Goal: Task Accomplishment & Management: Use online tool/utility

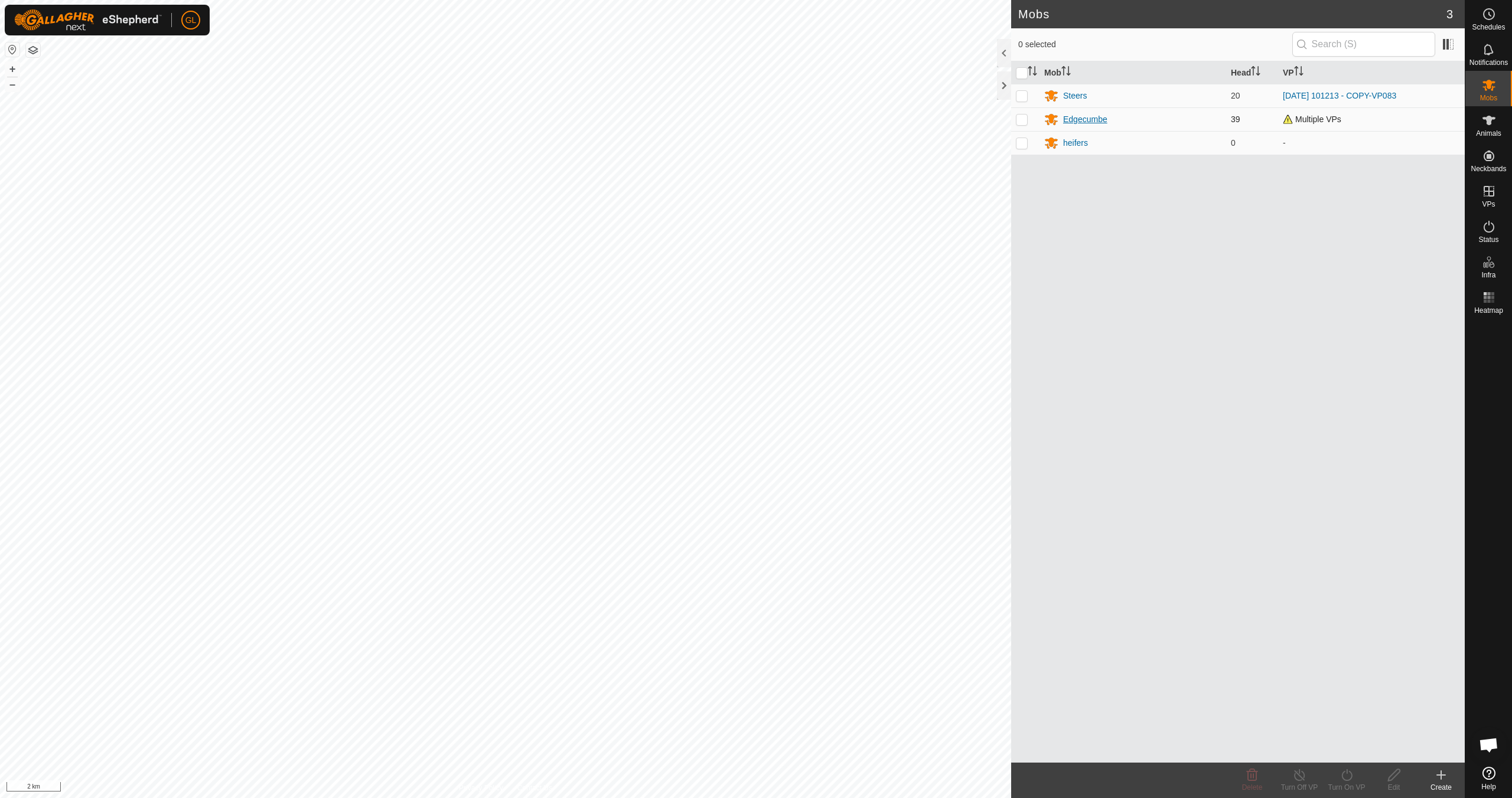
click at [719, 120] on div "Edgecumbe" at bounding box center [1085, 120] width 44 height 12
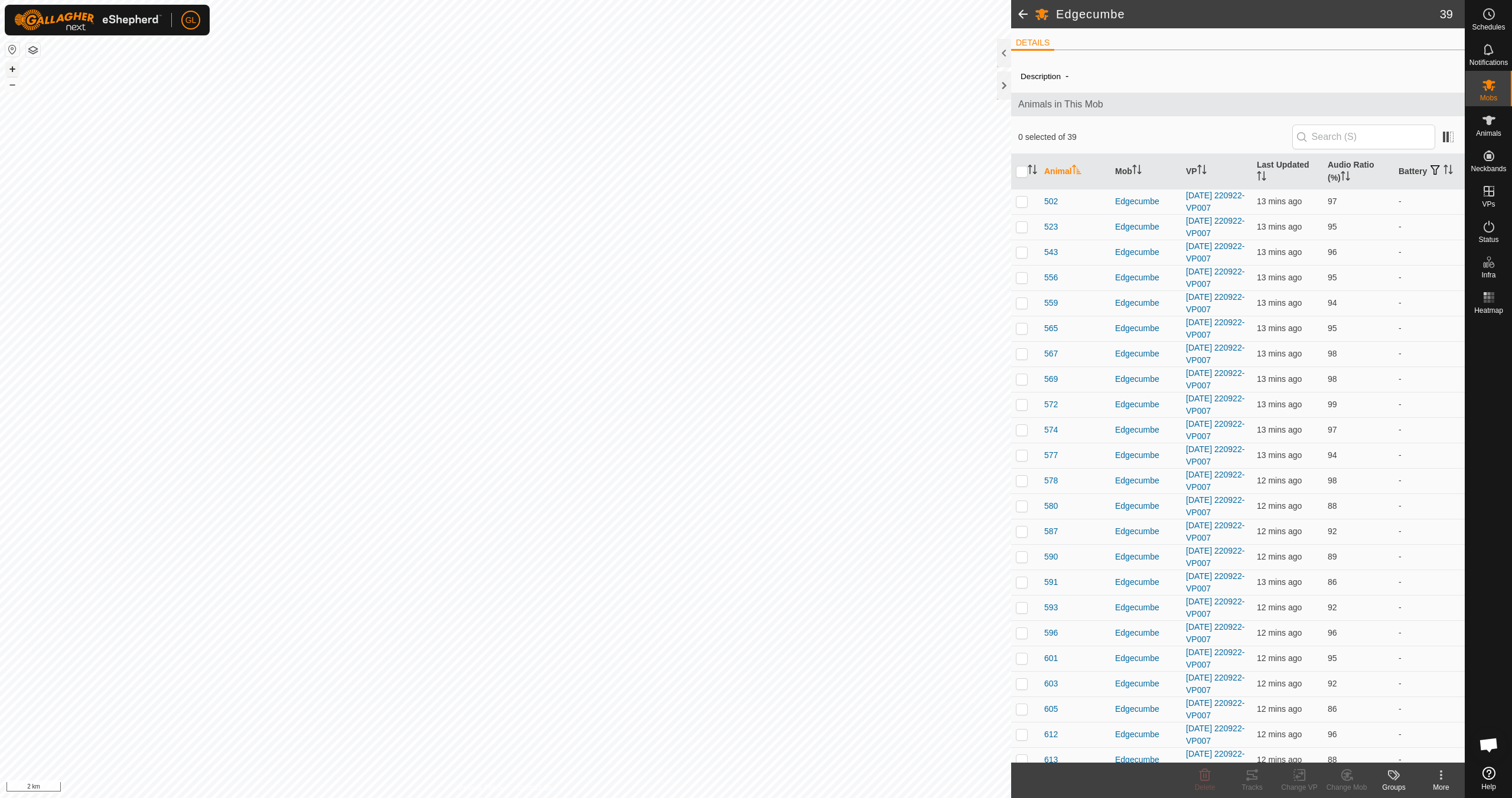
click at [12, 65] on button "+" at bounding box center [12, 69] width 14 height 14
click at [10, 68] on button "+" at bounding box center [12, 69] width 14 height 14
click at [10, 68] on button "+" at bounding box center [12, 69] width 14 height 14
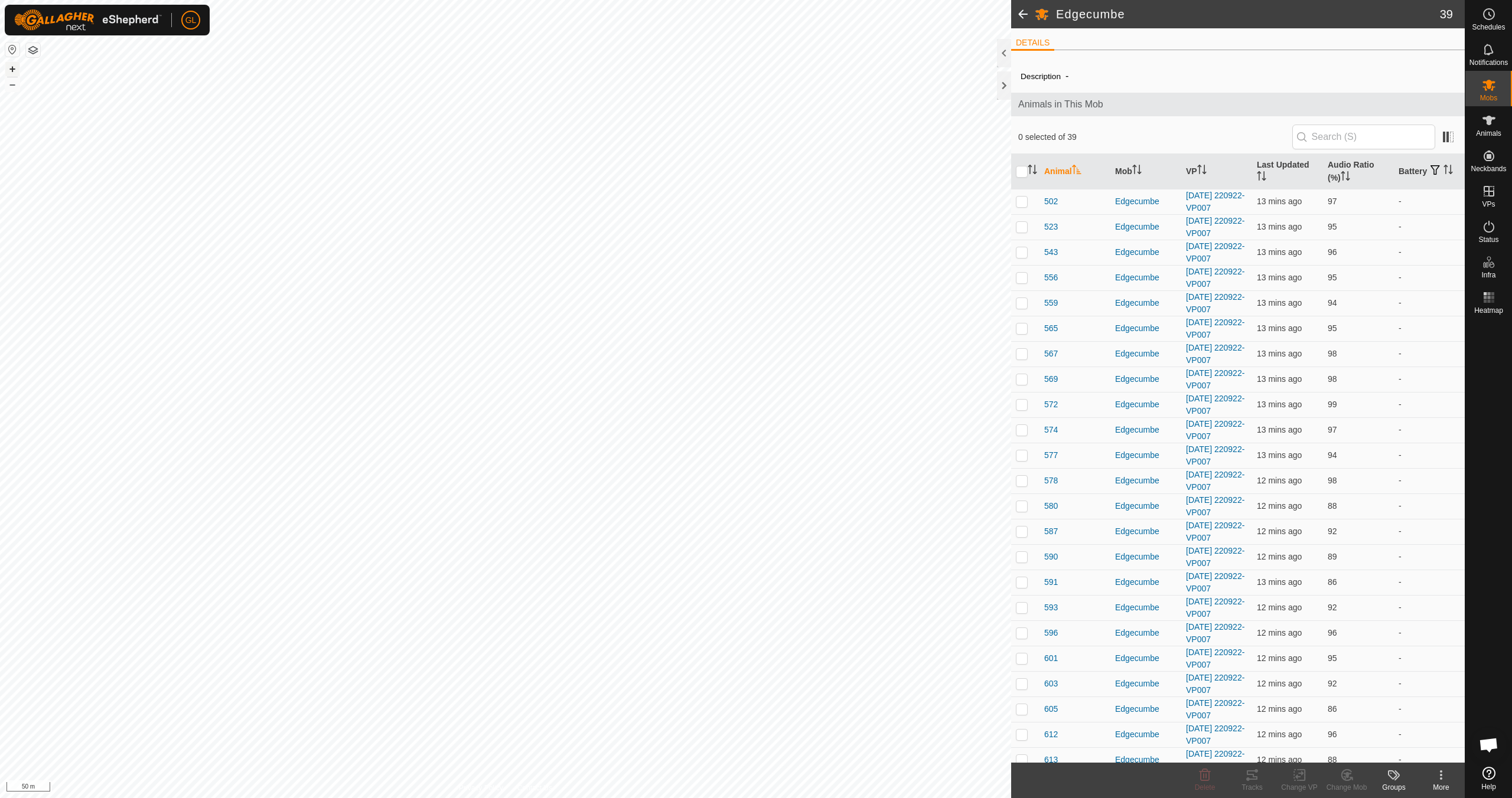
click at [9, 68] on button "+" at bounding box center [12, 69] width 14 height 14
click at [719, 189] on link "In Rotation" at bounding box center [1414, 190] width 101 height 23
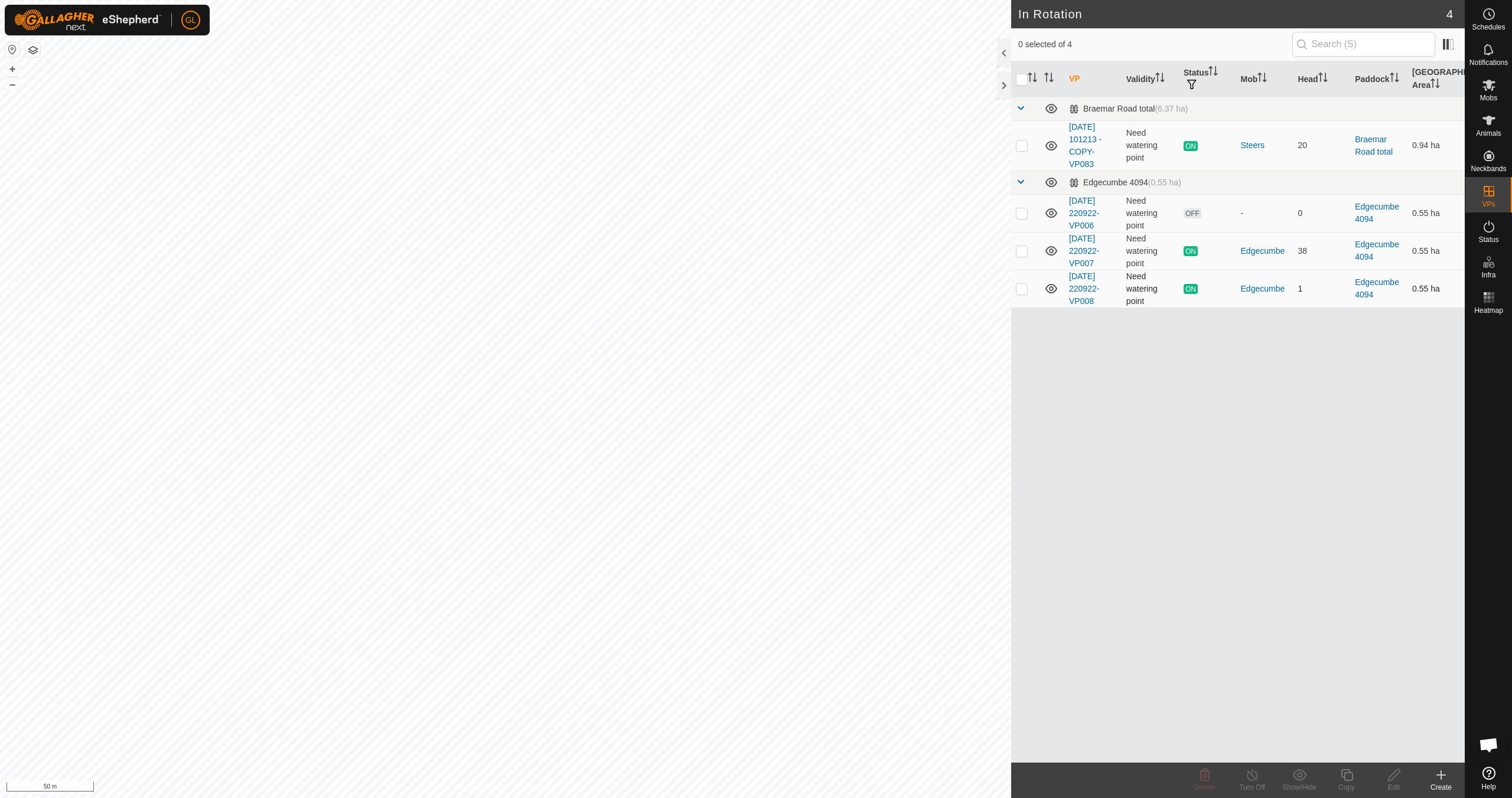
click at [719, 291] on p-checkbox at bounding box center [1021, 289] width 12 height 9
checkbox input "true"
click at [719, 707] on div "Copy" at bounding box center [1347, 788] width 47 height 11
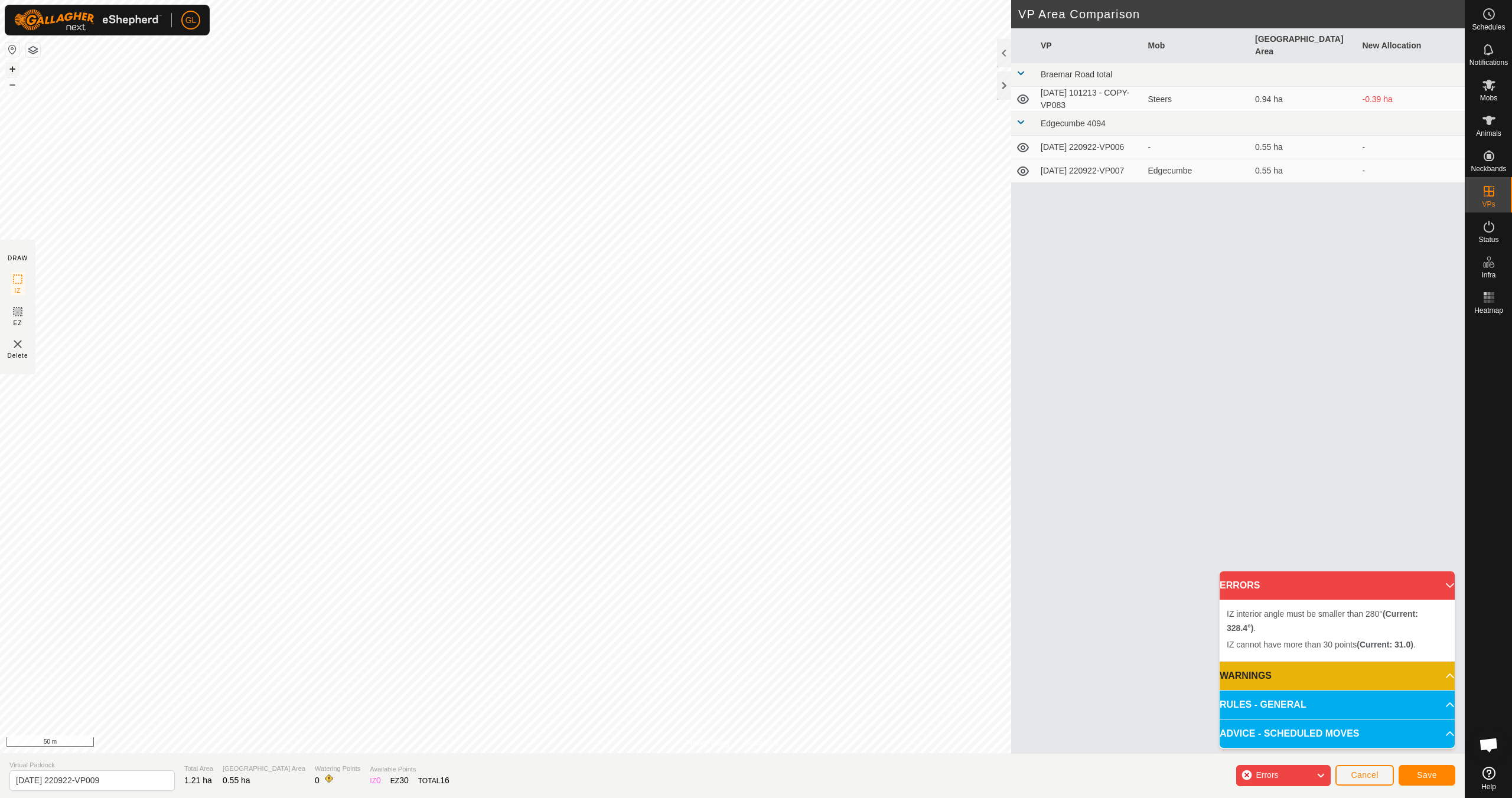
click at [12, 68] on button "+" at bounding box center [12, 69] width 14 height 14
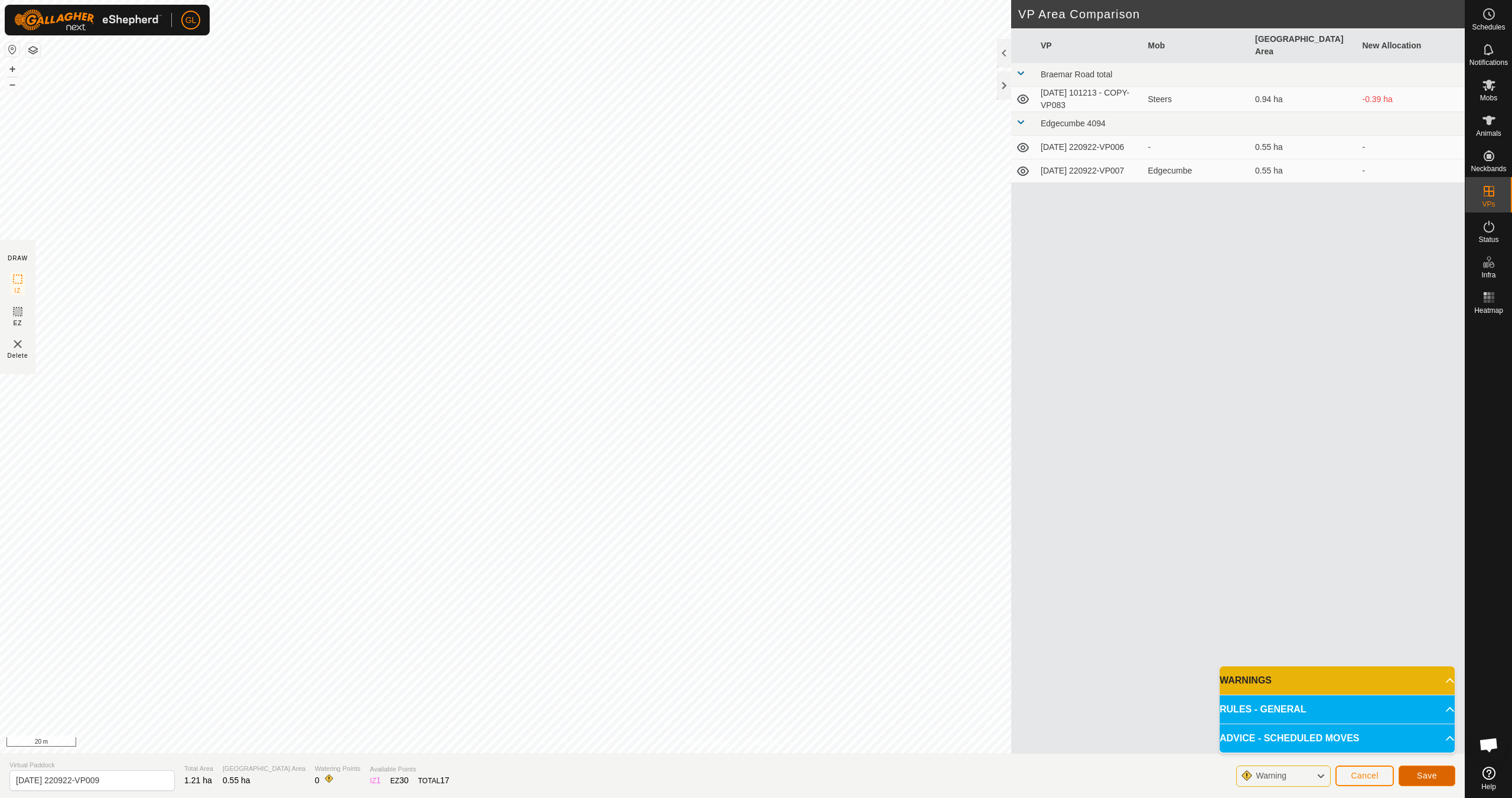
click at [719, 707] on span "Save" at bounding box center [1427, 776] width 20 height 9
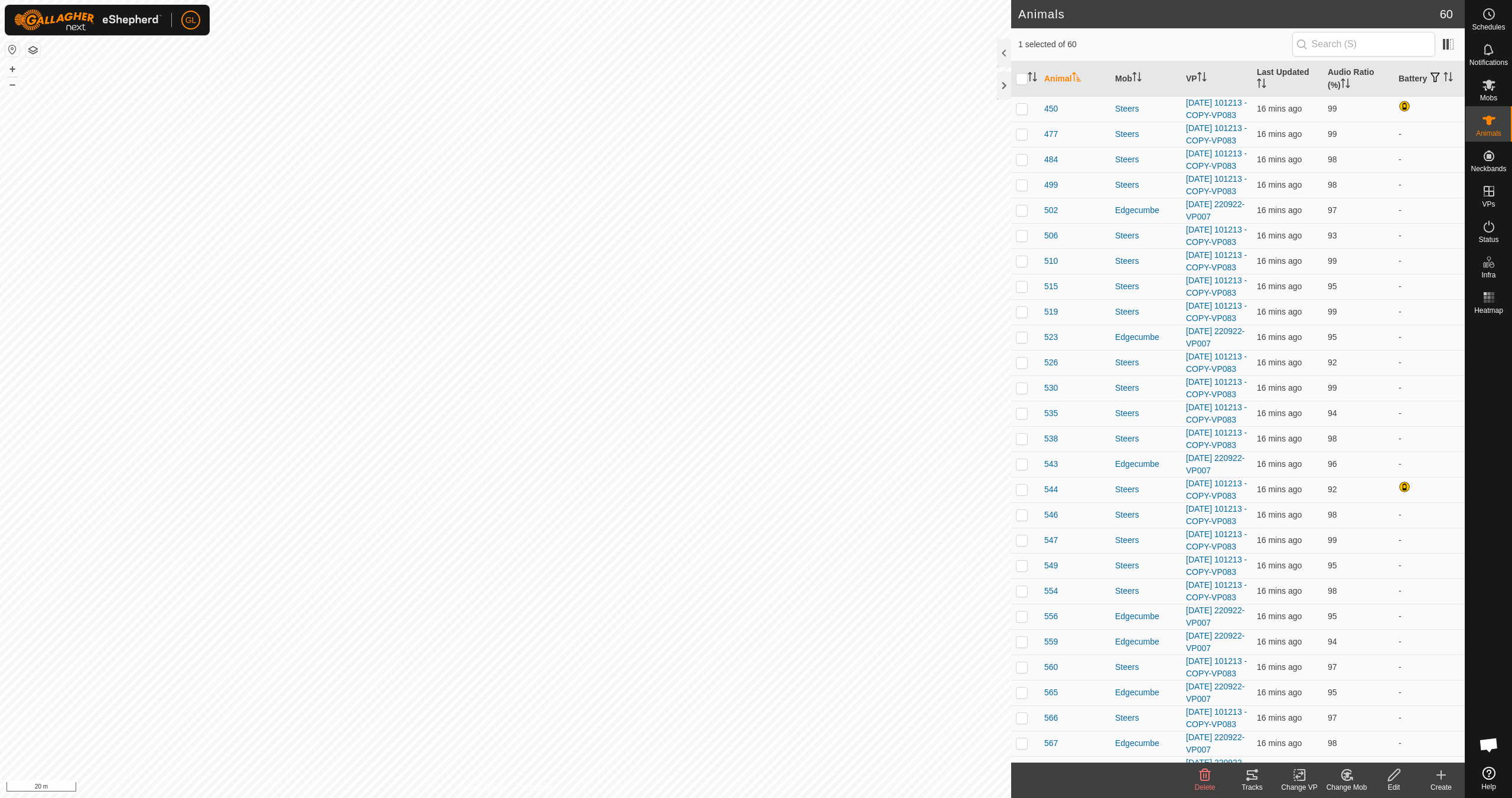
click at [719, 707] on icon at bounding box center [1299, 775] width 15 height 14
click at [719, 707] on link "Choose VP..." at bounding box center [1335, 724] width 117 height 23
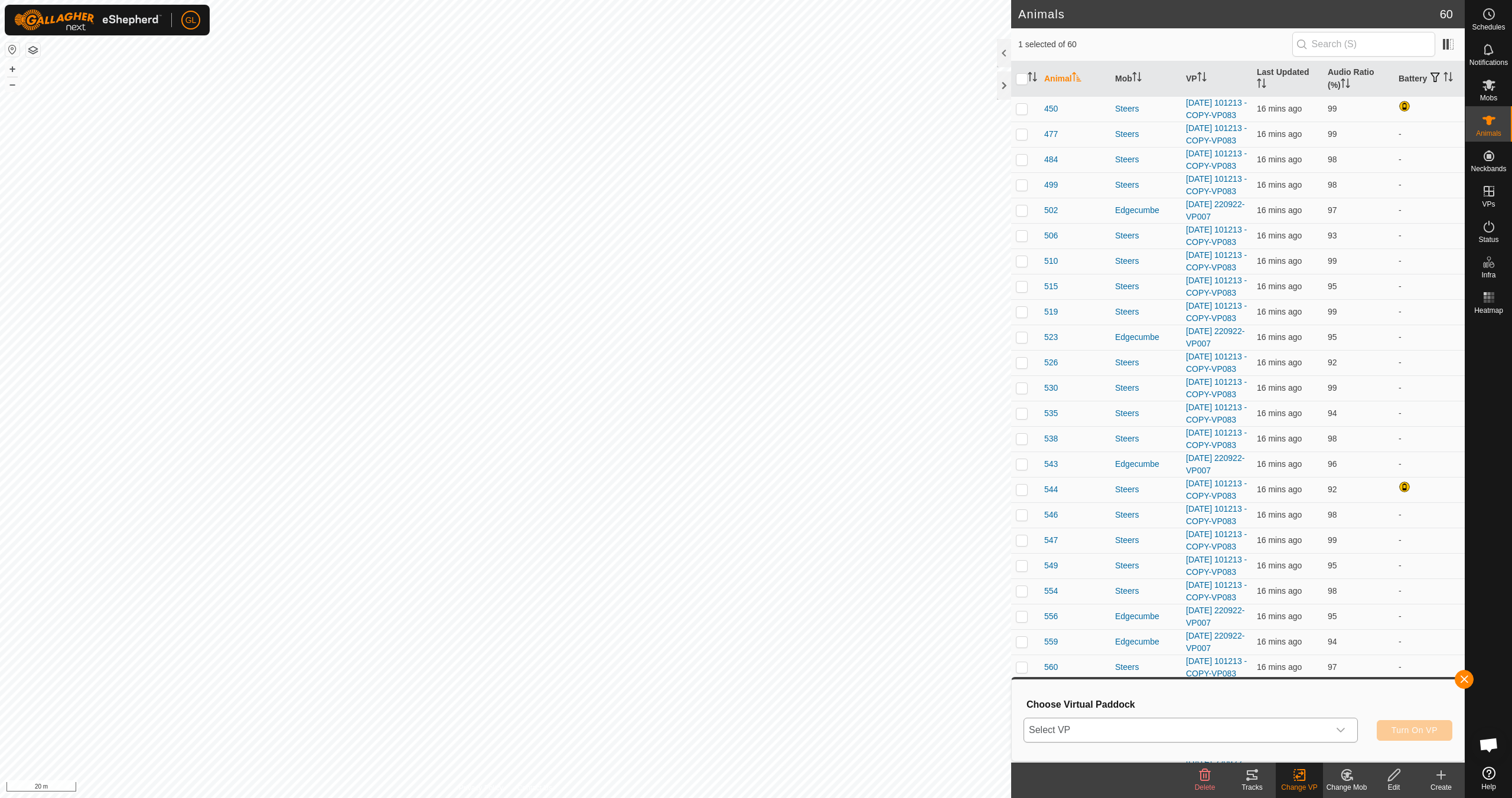
click at [719, 707] on icon "dropdown trigger" at bounding box center [1341, 730] width 9 height 5
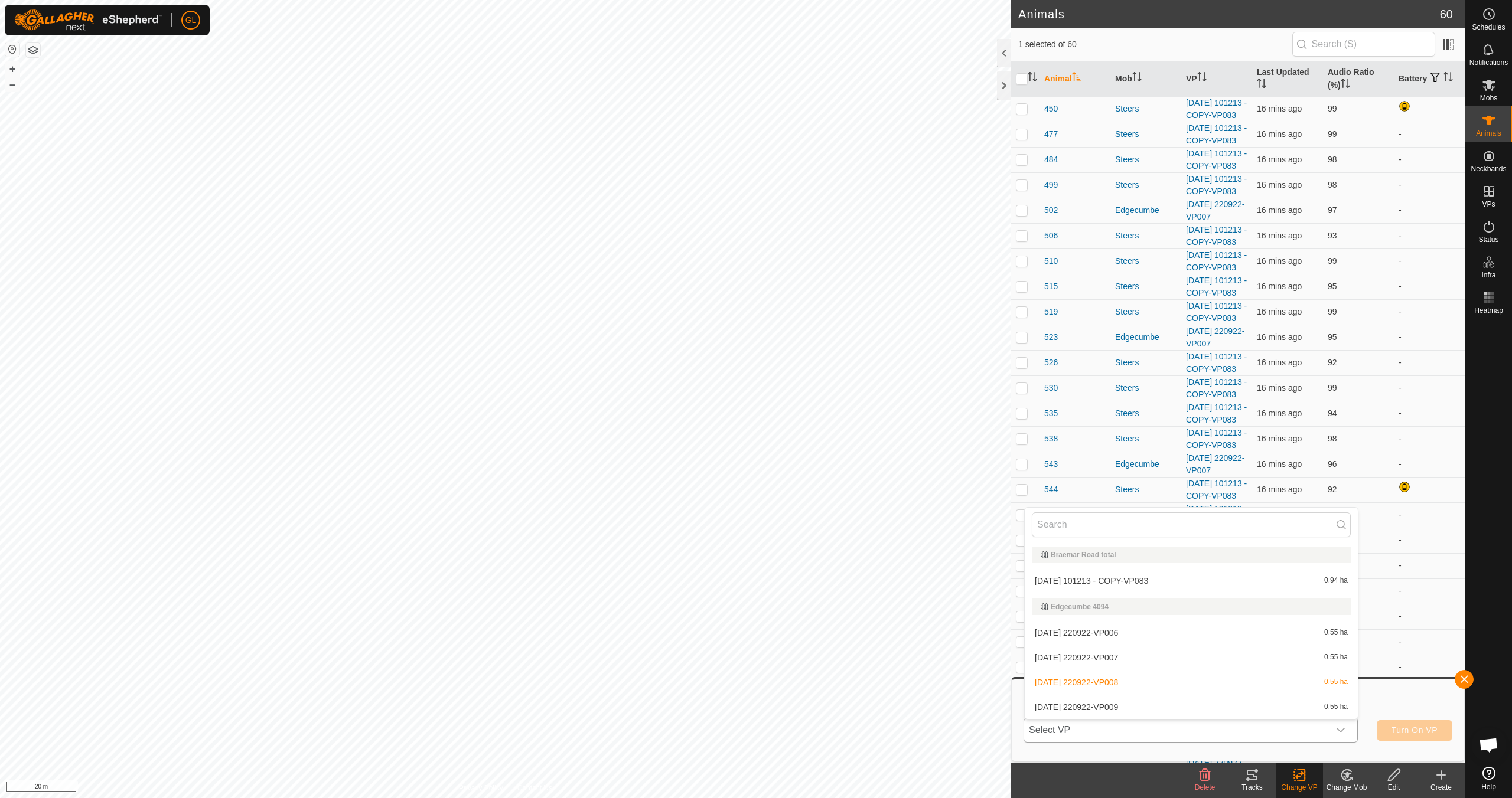
click at [719, 702] on li "[DATE] 220922-VP009 0.55 ha" at bounding box center [1191, 707] width 333 height 23
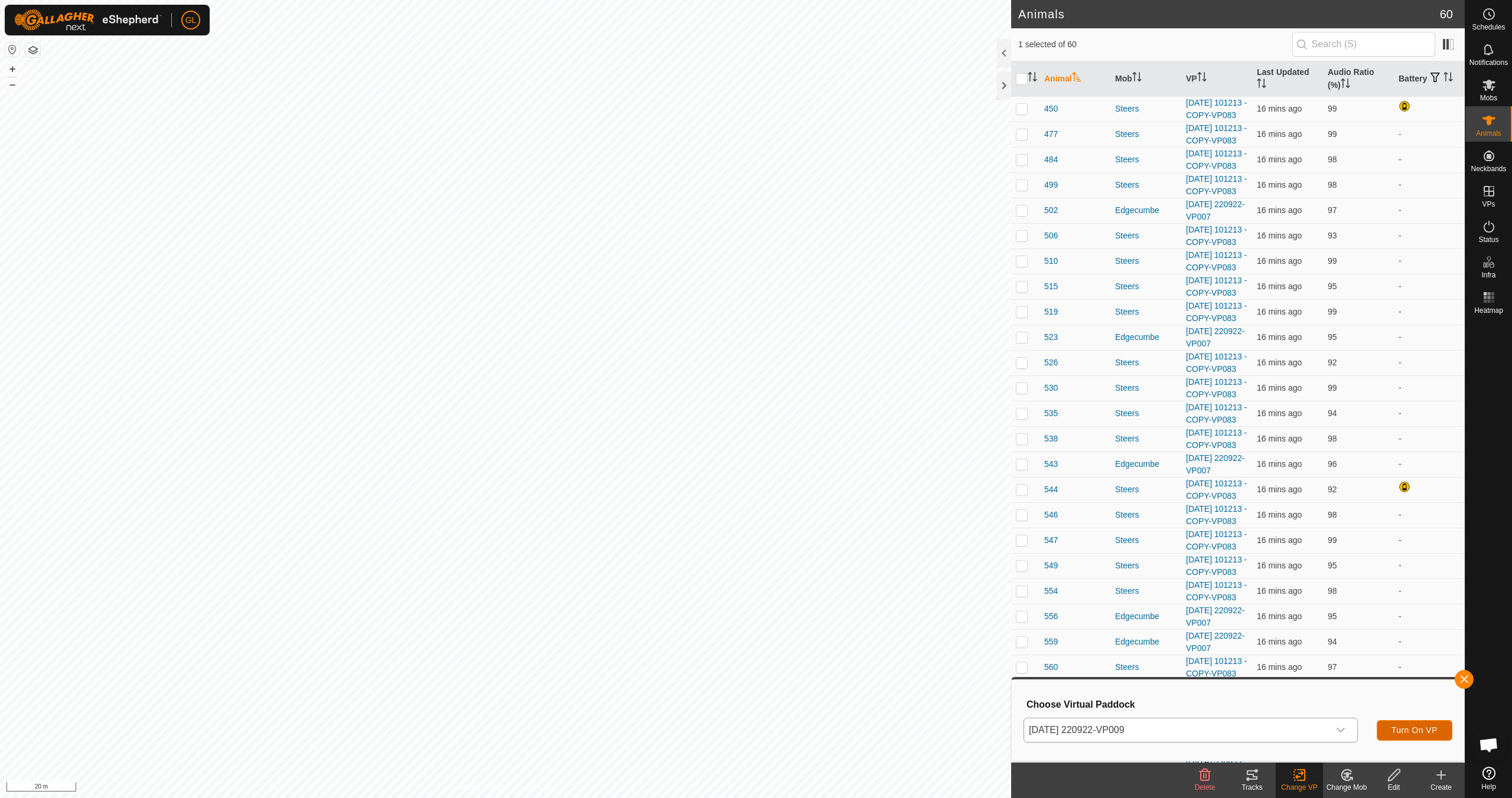
click at [719, 707] on span "Turn On VP" at bounding box center [1414, 730] width 46 height 9
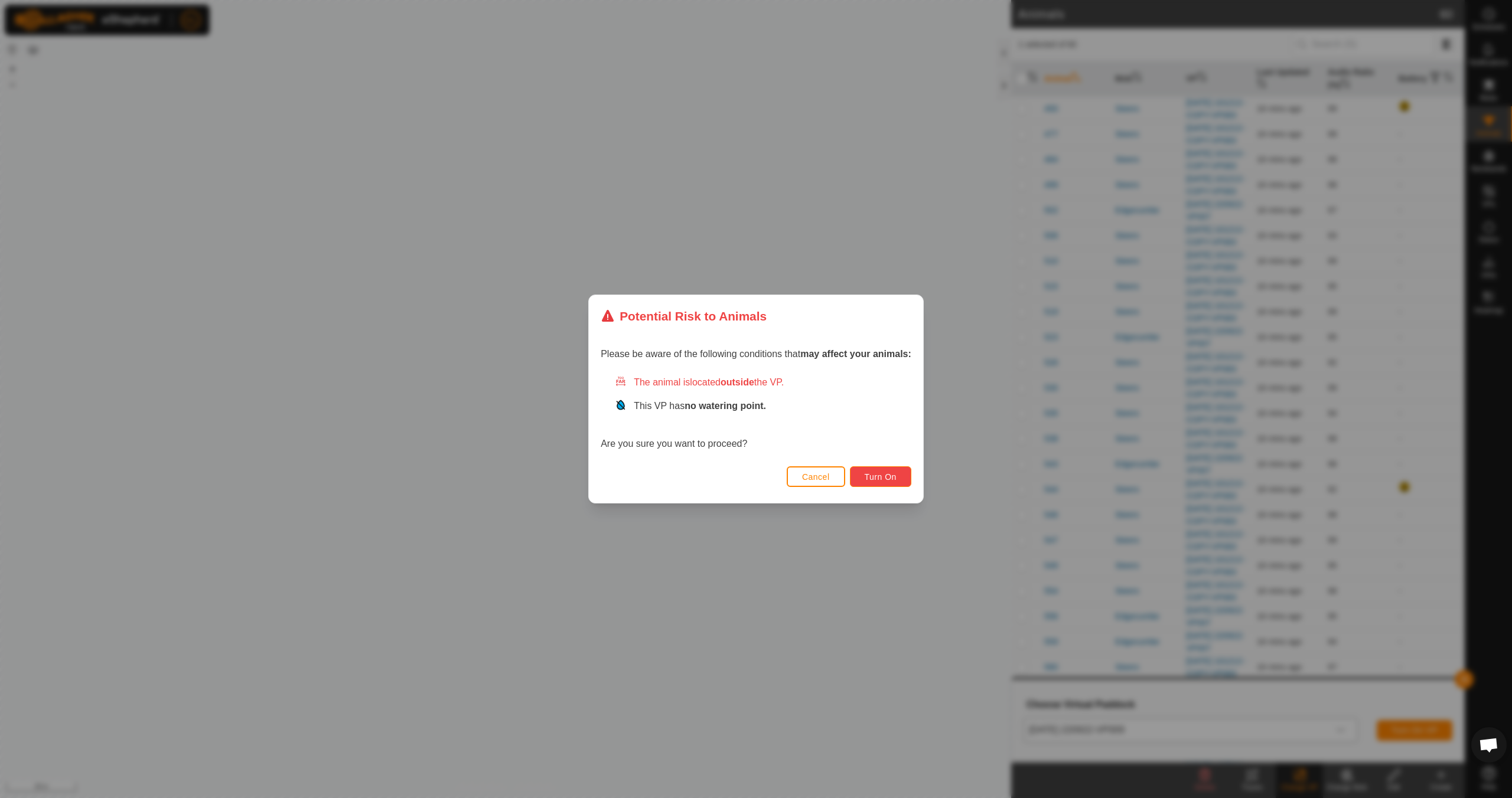
click at [719, 481] on span "Turn On" at bounding box center [881, 477] width 32 height 9
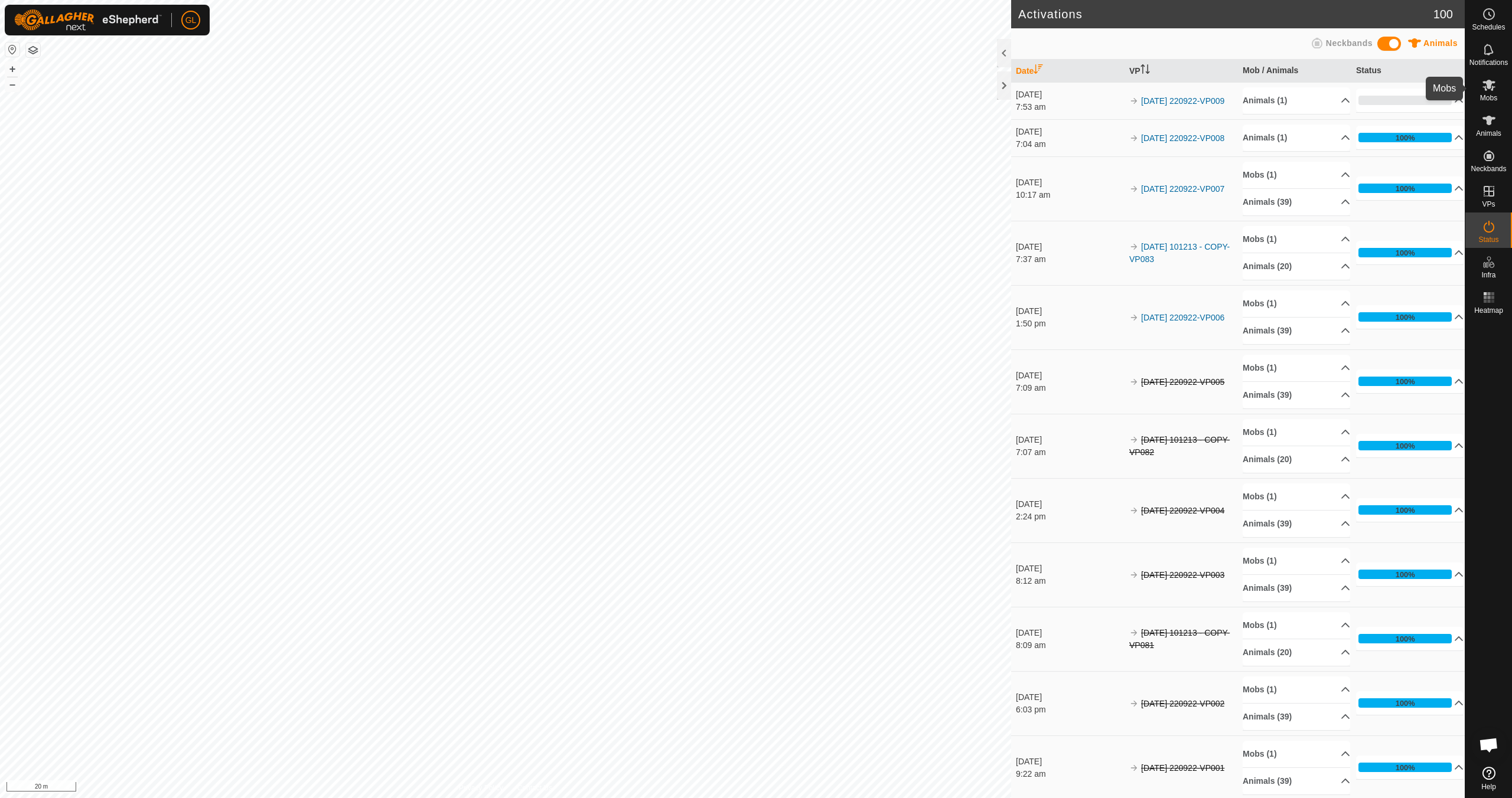
click at [719, 88] on icon at bounding box center [1489, 85] width 13 height 11
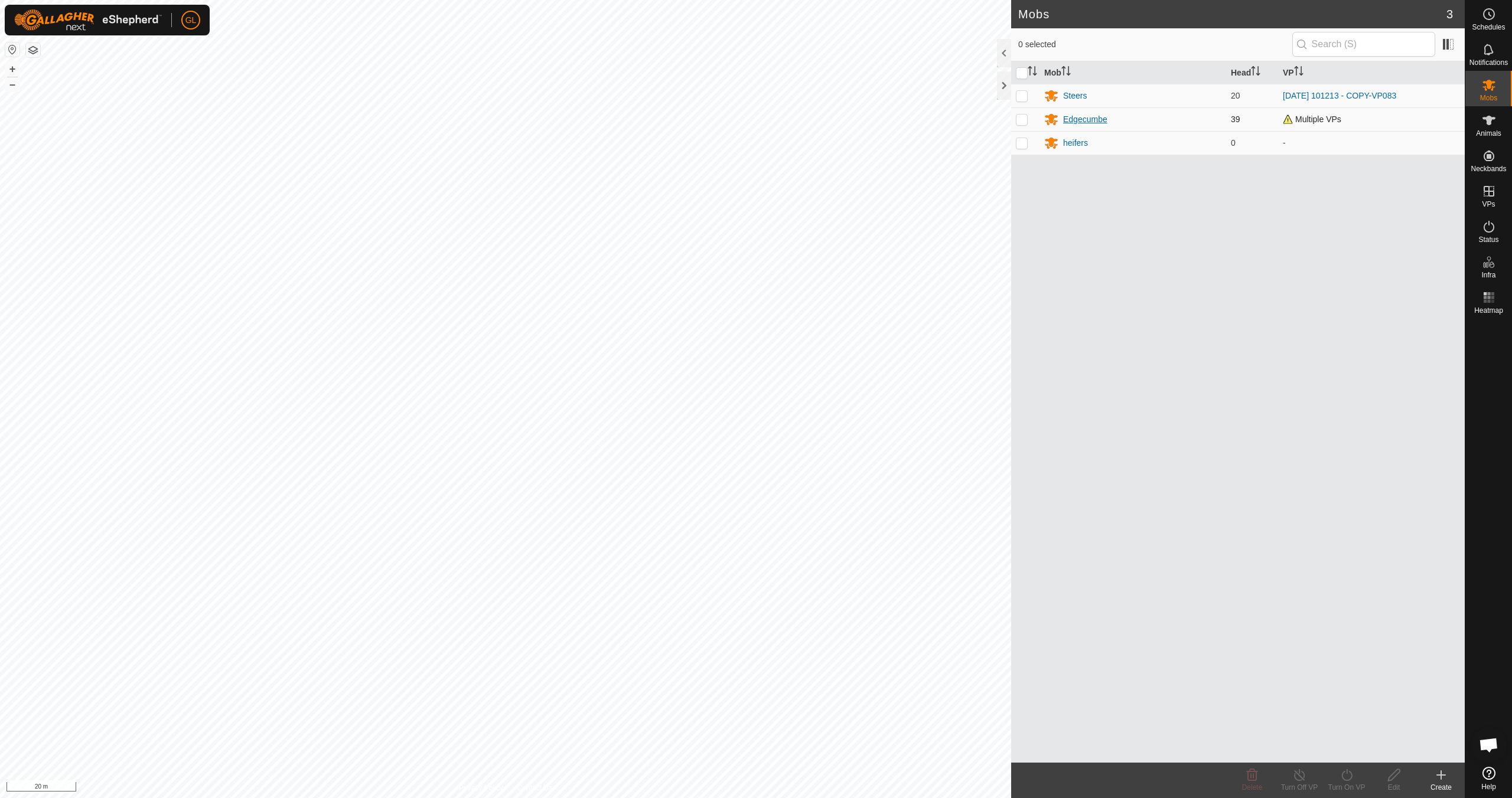
click at [719, 117] on div "Edgecumbe" at bounding box center [1085, 120] width 44 height 12
